Goal: Task Accomplishment & Management: Manage account settings

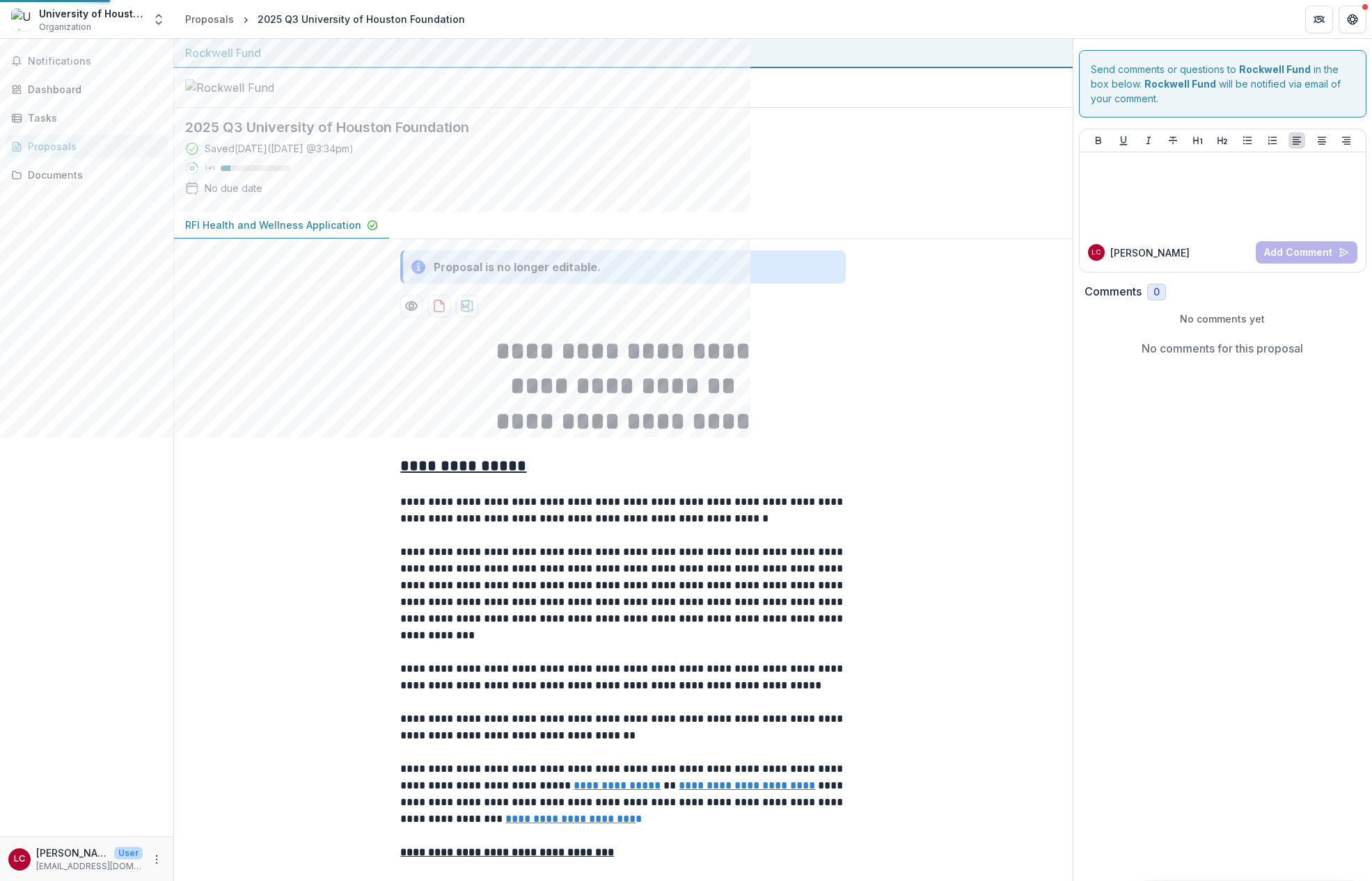
scroll to position [2834, 0]
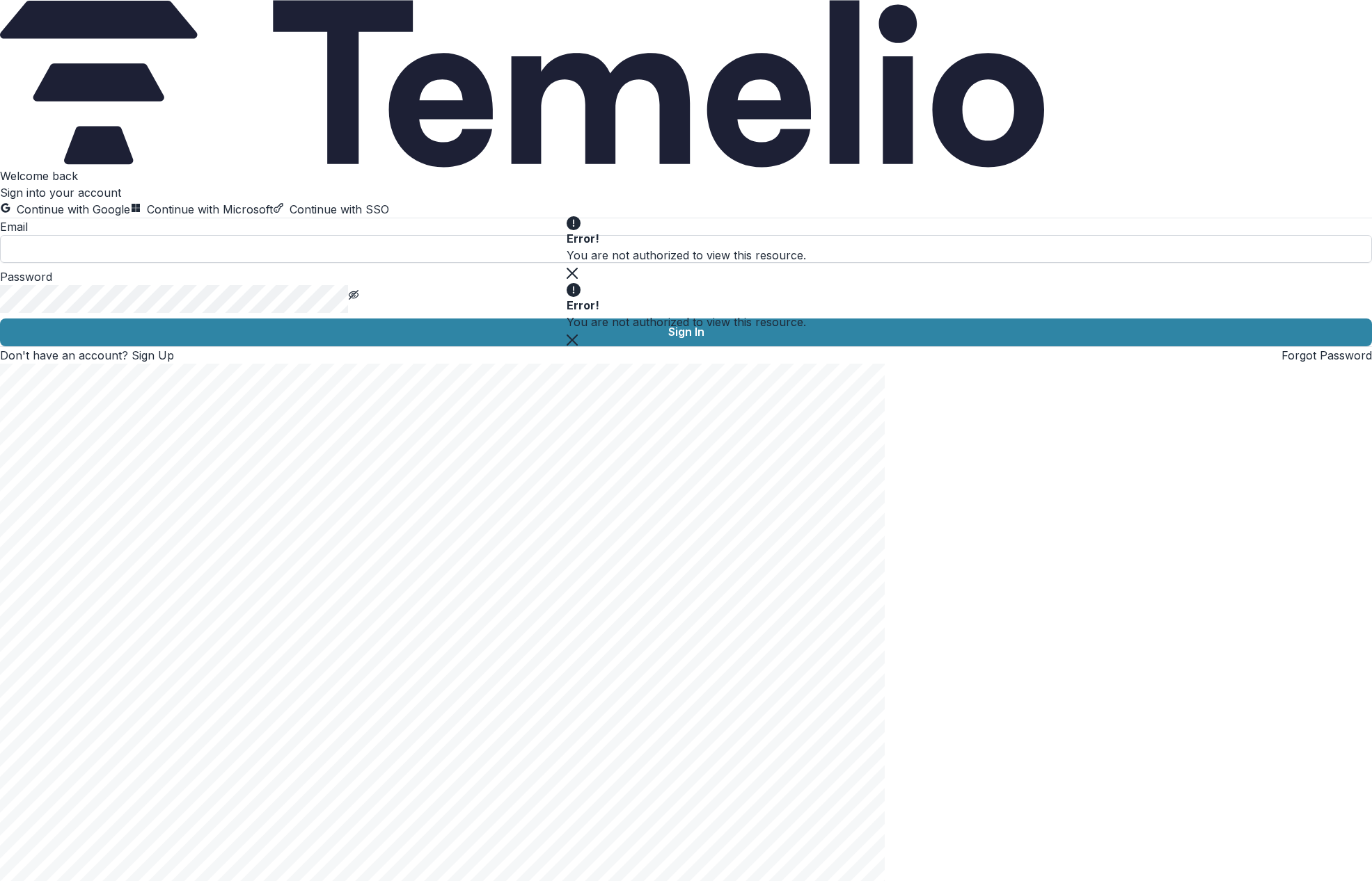
click at [237, 263] on input at bounding box center [686, 248] width 1372 height 28
type input "**********"
click at [0, 318] on button "Sign In" at bounding box center [686, 332] width 1372 height 28
